Goal: Information Seeking & Learning: Learn about a topic

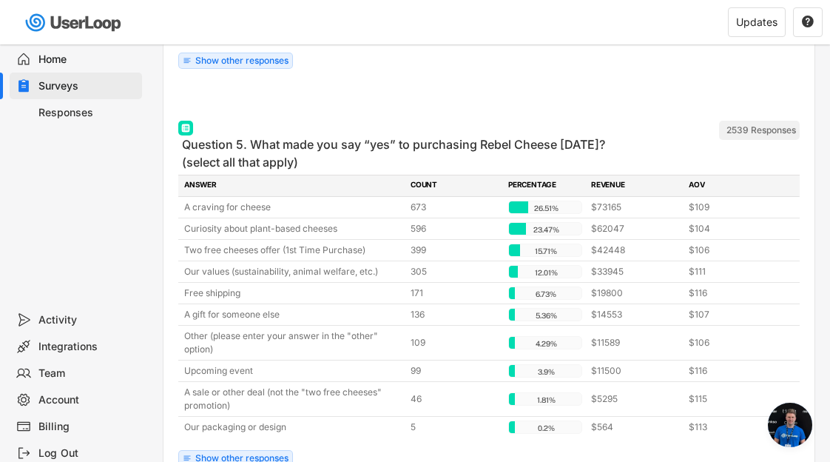
scroll to position [5926, 0]
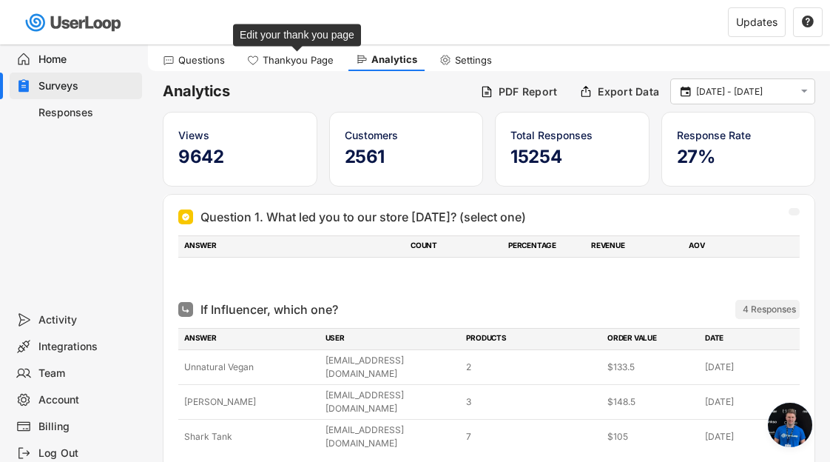
scroll to position [5922, 0]
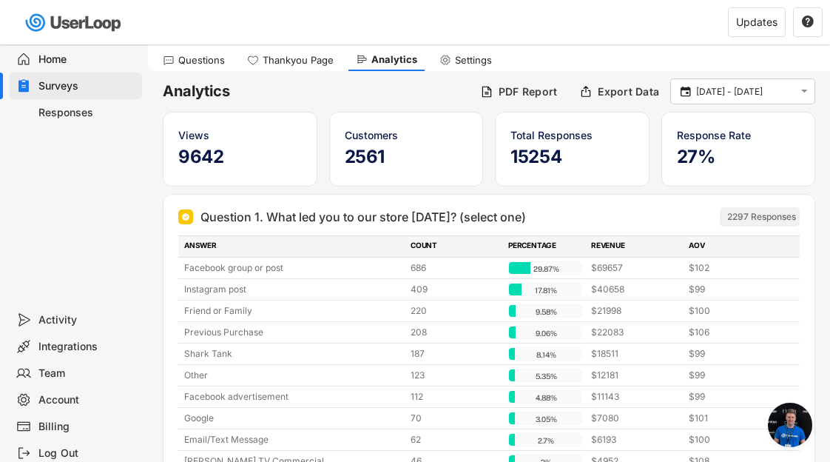
click at [89, 82] on div "Surveys" at bounding box center [87, 86] width 98 height 14
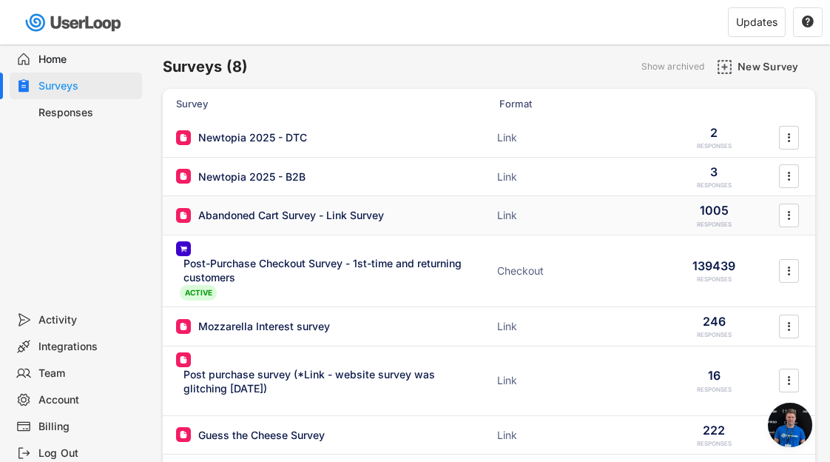
click at [277, 212] on div "Abandoned Cart Survey - Link Survey" at bounding box center [291, 215] width 186 height 15
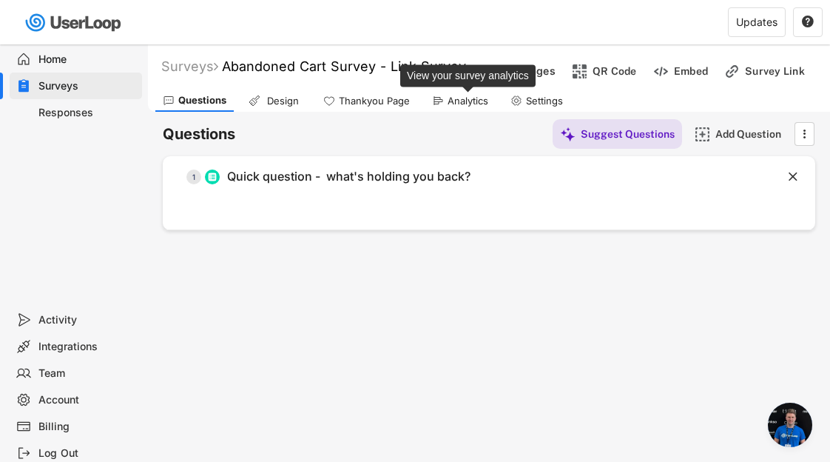
click at [465, 104] on div "Analytics" at bounding box center [468, 101] width 41 height 13
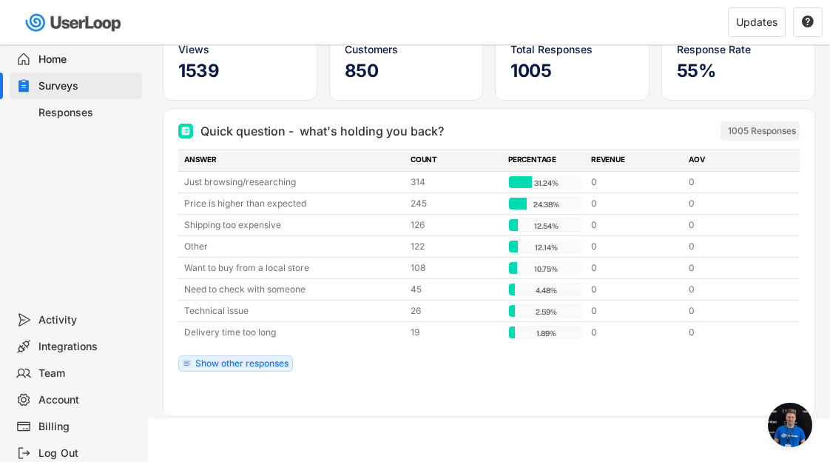
scroll to position [127, 0]
click at [234, 363] on div "Show other responses" at bounding box center [241, 362] width 93 height 9
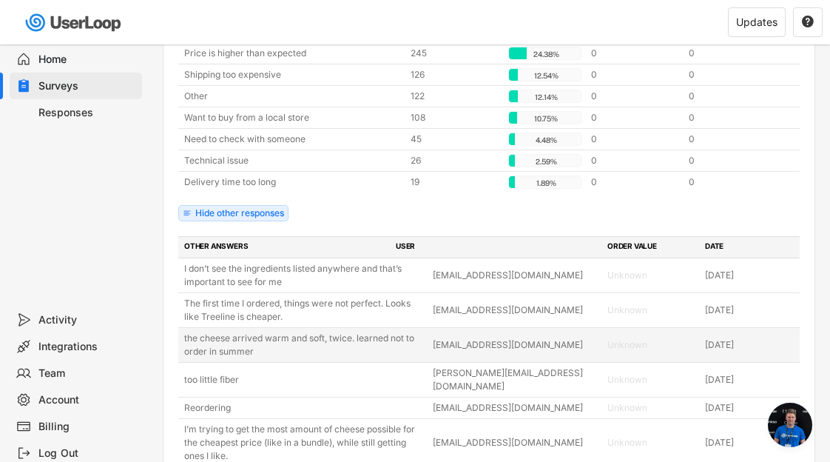
scroll to position [287, 0]
